Goal: Find specific page/section: Find specific page/section

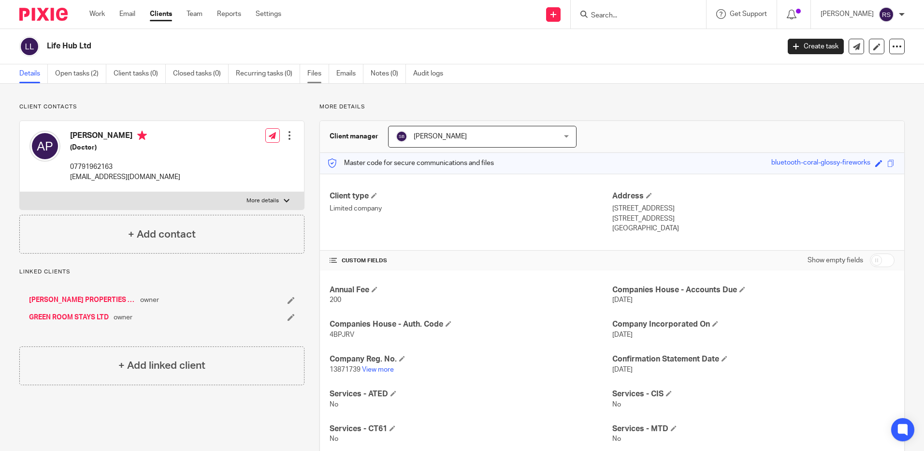
click at [319, 72] on link "Files" at bounding box center [318, 73] width 22 height 19
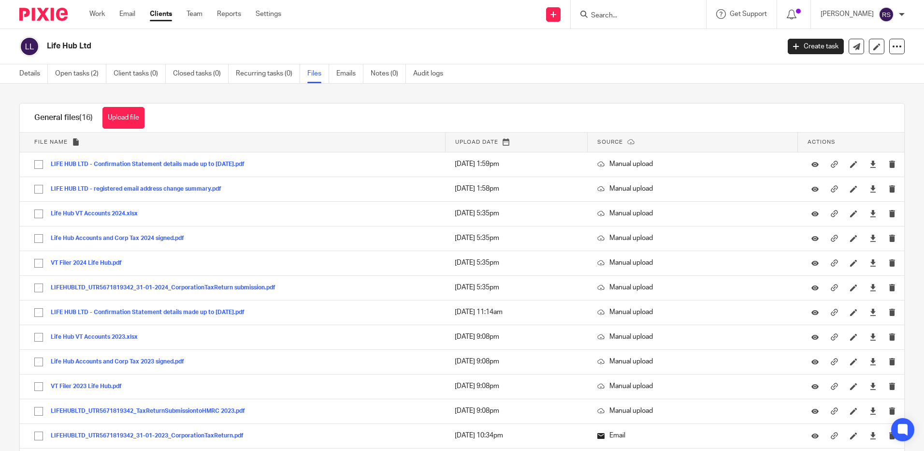
click at [622, 15] on input "Search" at bounding box center [633, 16] width 87 height 9
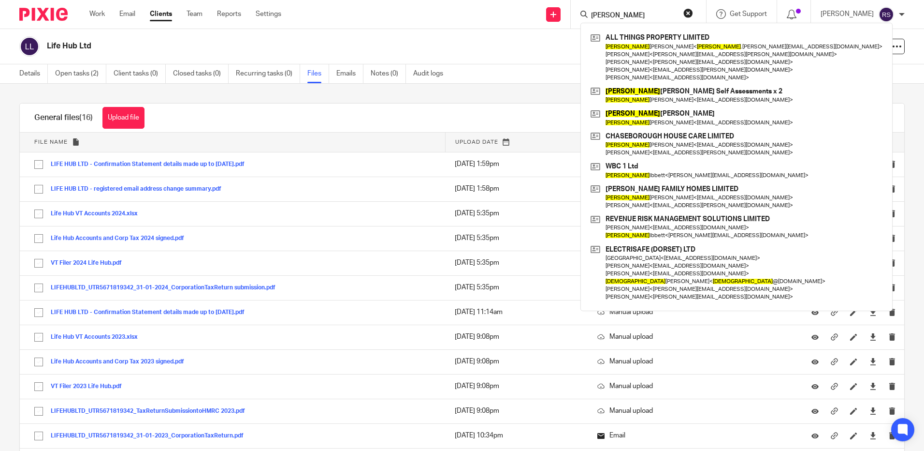
type input "christina"
drag, startPoint x: 624, startPoint y: 6, endPoint x: 631, endPoint y: 15, distance: 11.0
click at [624, 6] on div "christina ALL THINGS PROPERTY LIMITED Christina Walker < christina .walker@live…" at bounding box center [638, 14] width 135 height 29
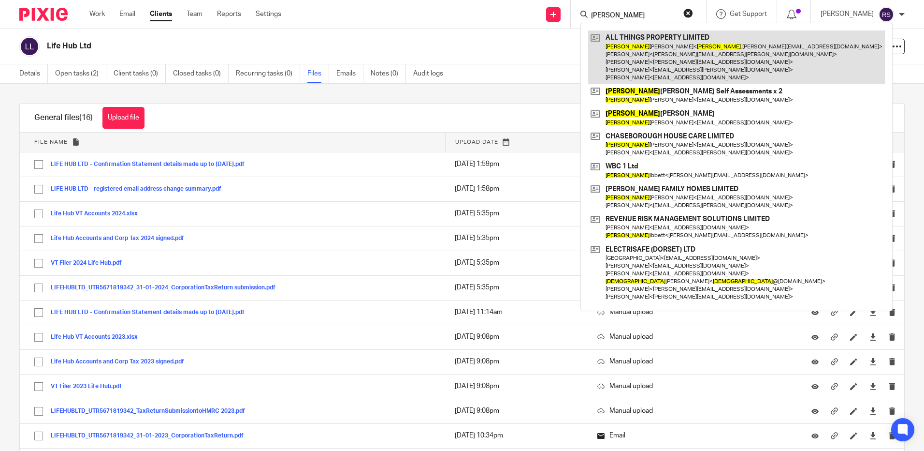
click at [628, 43] on link at bounding box center [736, 57] width 297 height 54
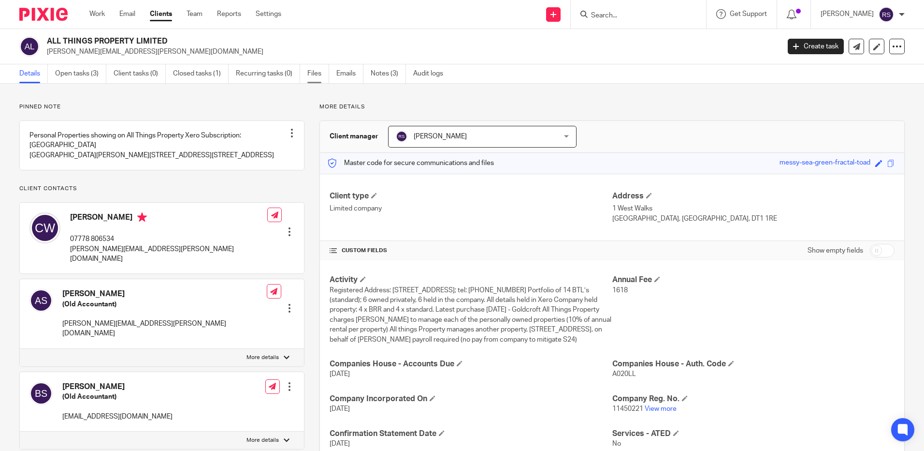
click at [312, 73] on link "Files" at bounding box center [318, 73] width 22 height 19
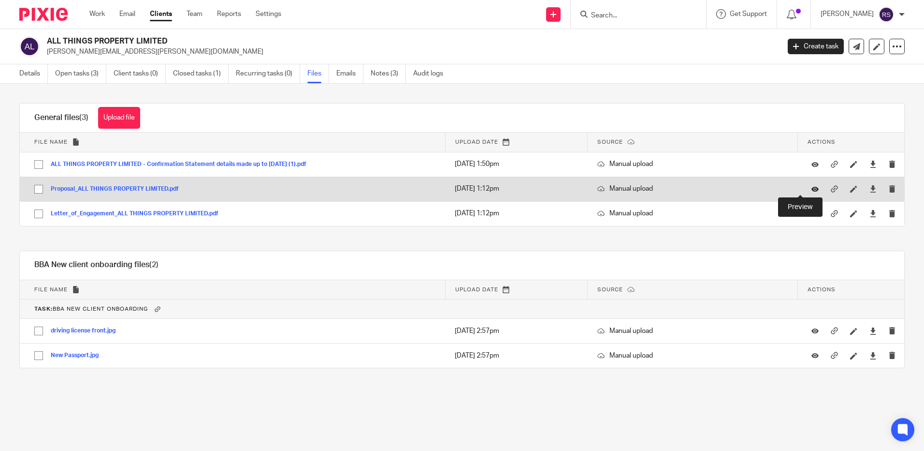
click at [812, 189] on icon at bounding box center [815, 188] width 7 height 7
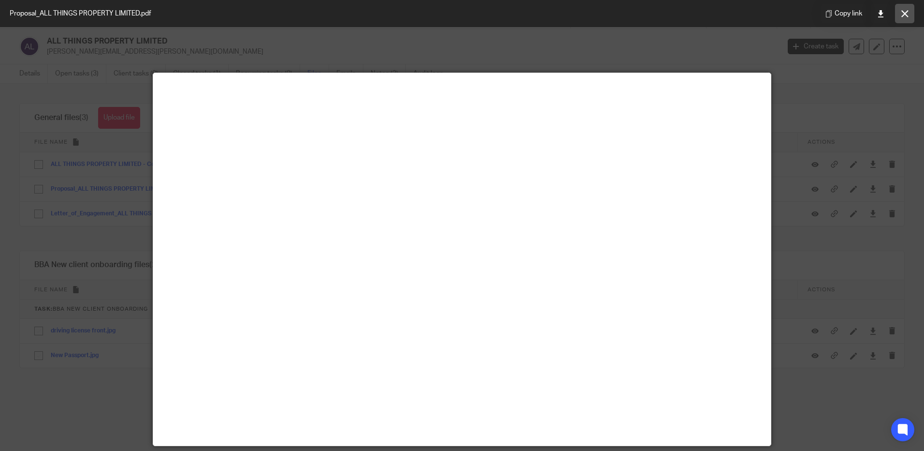
click at [909, 13] on button at bounding box center [904, 13] width 19 height 19
